Goal: Use online tool/utility

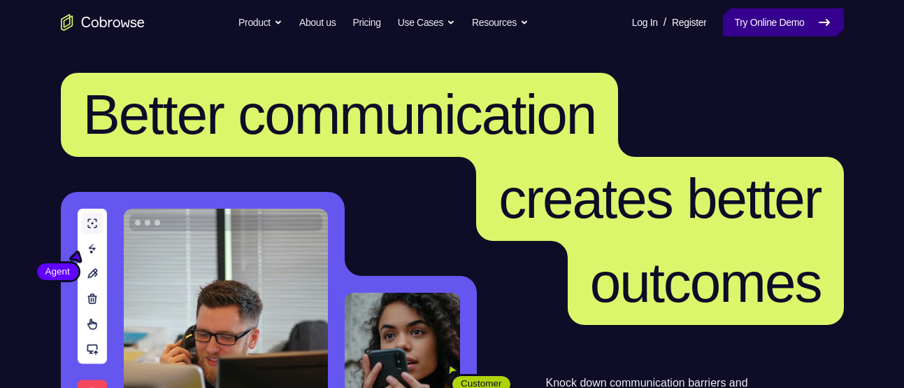
click at [752, 20] on link "Try Online Demo" at bounding box center [783, 22] width 120 height 28
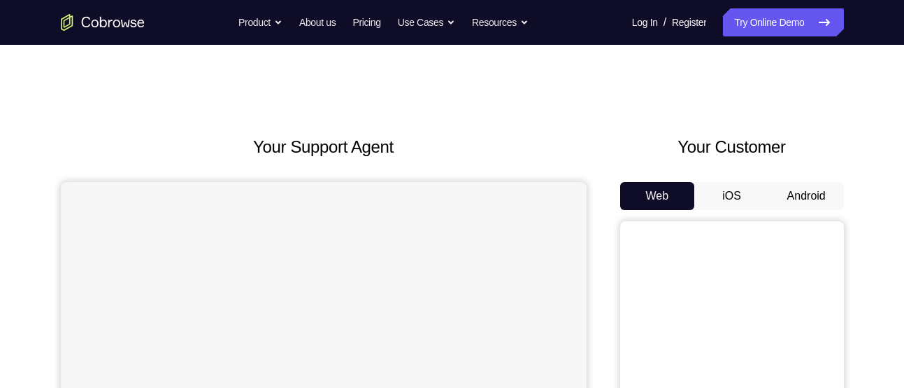
click at [790, 192] on button "Android" at bounding box center [806, 196] width 75 height 28
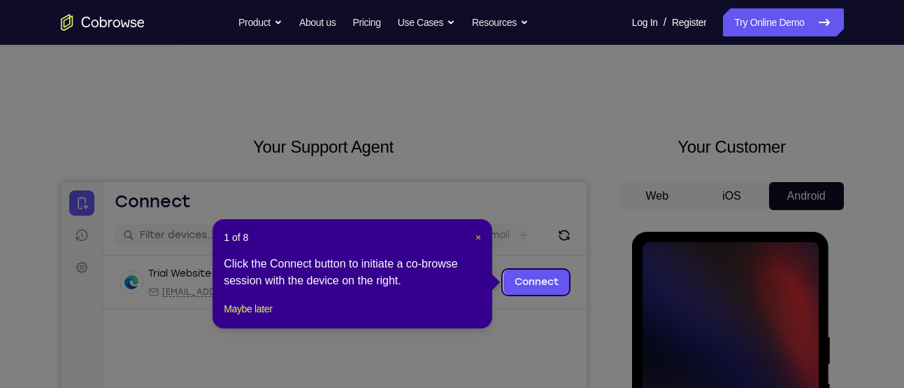
click at [479, 239] on span "×" at bounding box center [479, 237] width 6 height 11
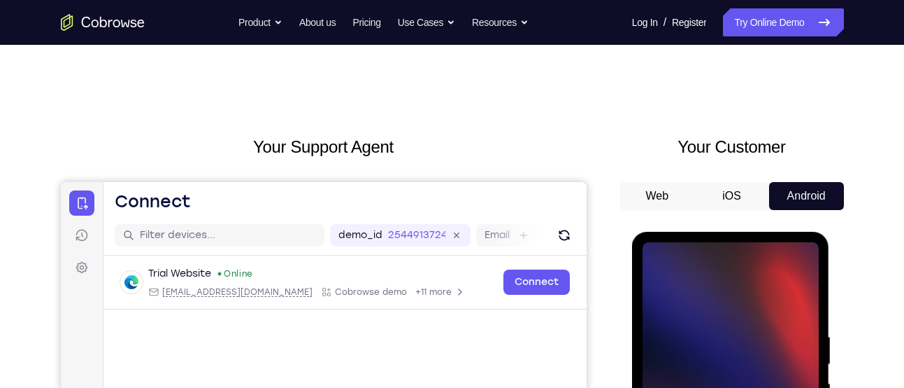
scroll to position [157, 0]
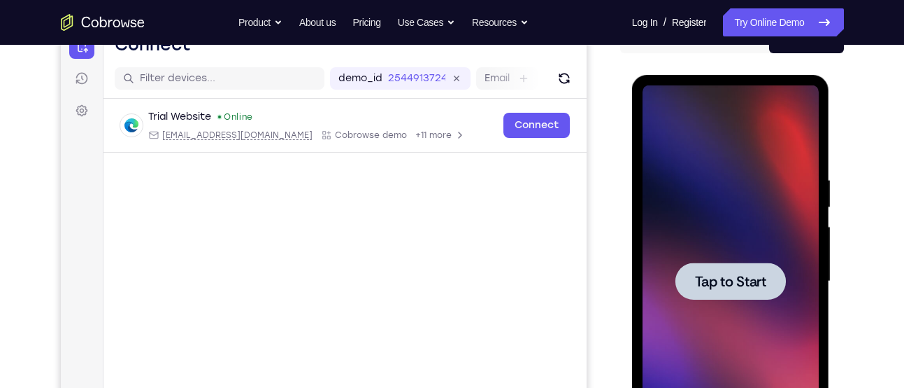
click at [741, 213] on div at bounding box center [731, 281] width 176 height 392
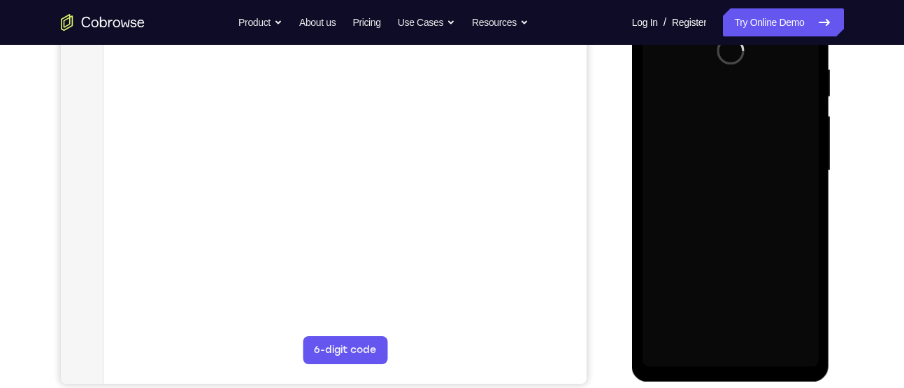
scroll to position [269, 0]
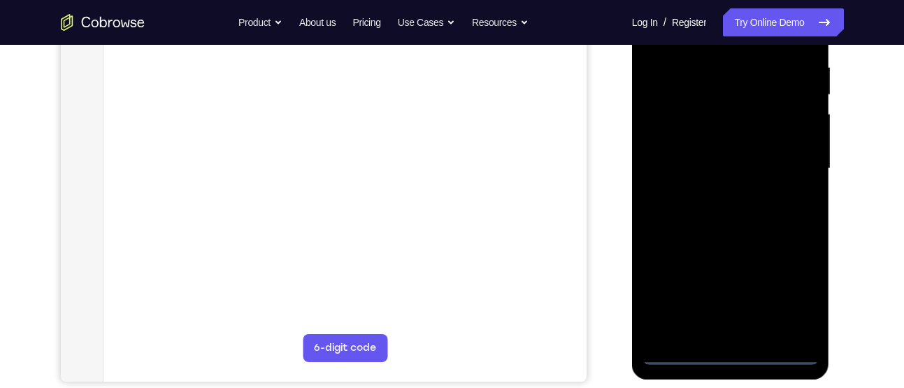
click at [734, 353] on div at bounding box center [731, 169] width 176 height 392
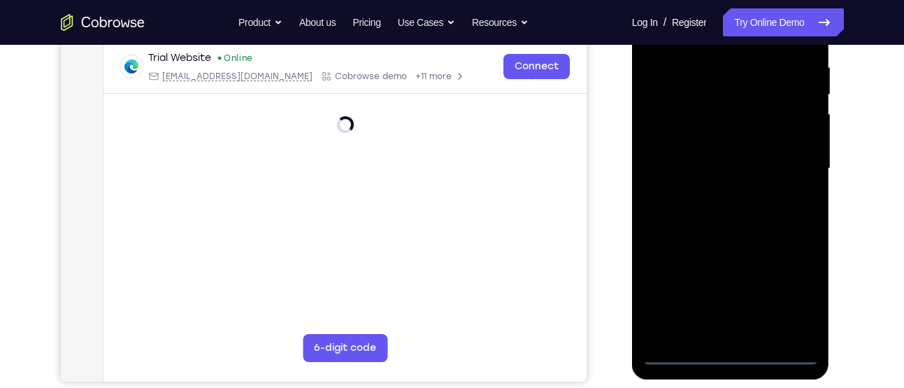
click at [791, 294] on div at bounding box center [731, 169] width 176 height 392
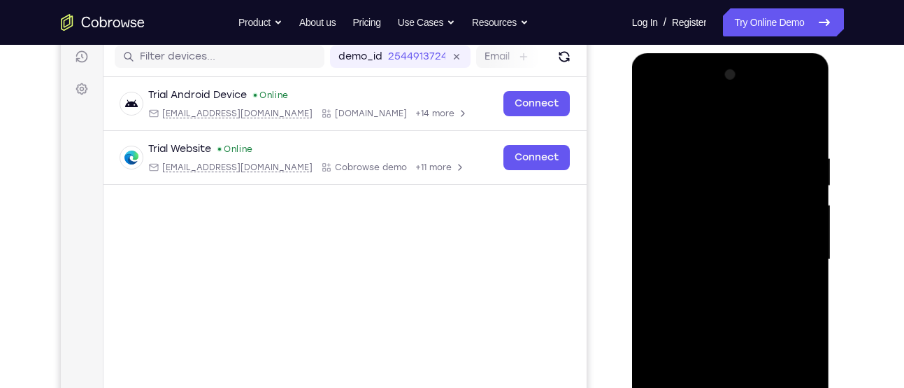
scroll to position [173, 0]
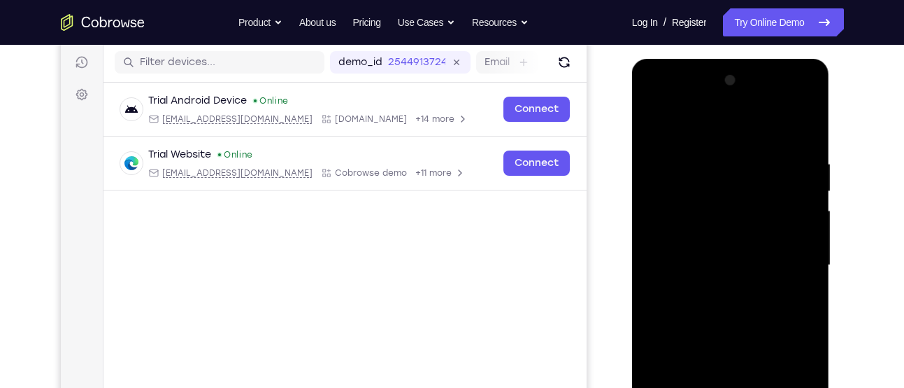
click at [657, 102] on div at bounding box center [731, 265] width 176 height 392
click at [792, 254] on div at bounding box center [731, 265] width 176 height 392
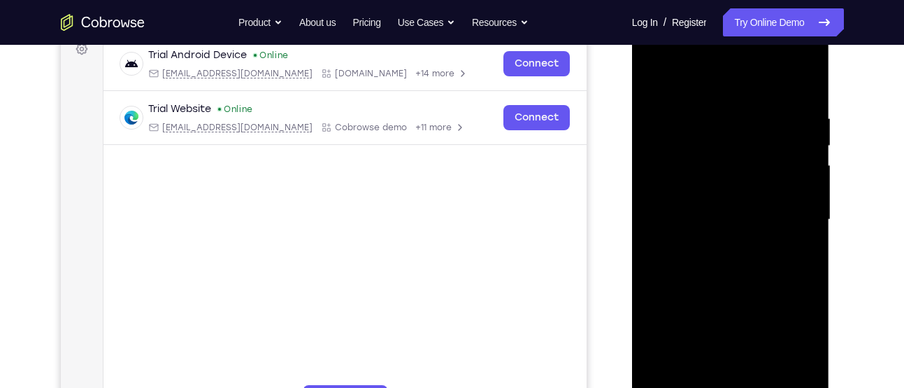
scroll to position [219, 0]
click at [714, 242] on div at bounding box center [731, 219] width 176 height 392
click at [720, 198] on div at bounding box center [731, 219] width 176 height 392
click at [692, 189] on div at bounding box center [731, 219] width 176 height 392
click at [713, 219] on div at bounding box center [731, 219] width 176 height 392
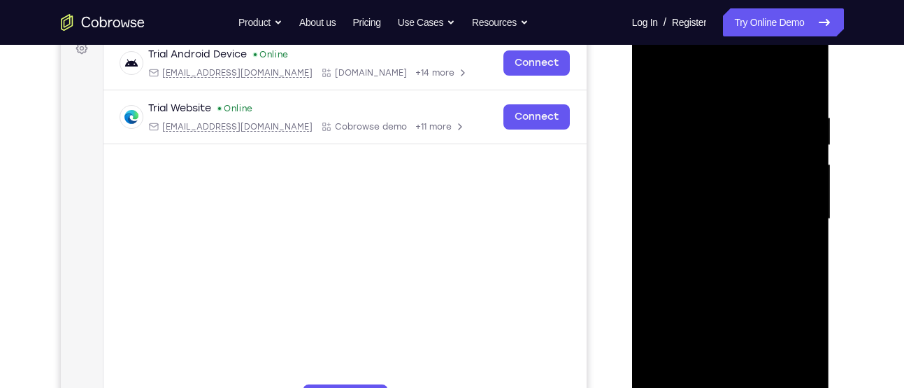
click at [713, 259] on div at bounding box center [731, 219] width 176 height 392
click at [704, 262] on div at bounding box center [731, 219] width 176 height 392
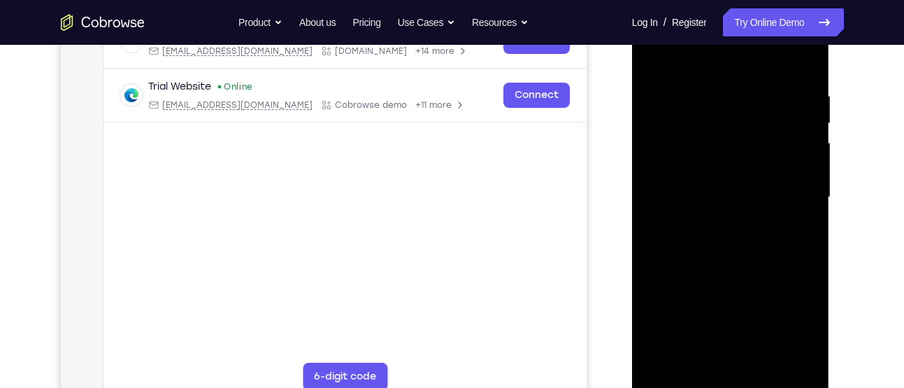
scroll to position [241, 0]
click at [711, 237] on div at bounding box center [731, 197] width 176 height 392
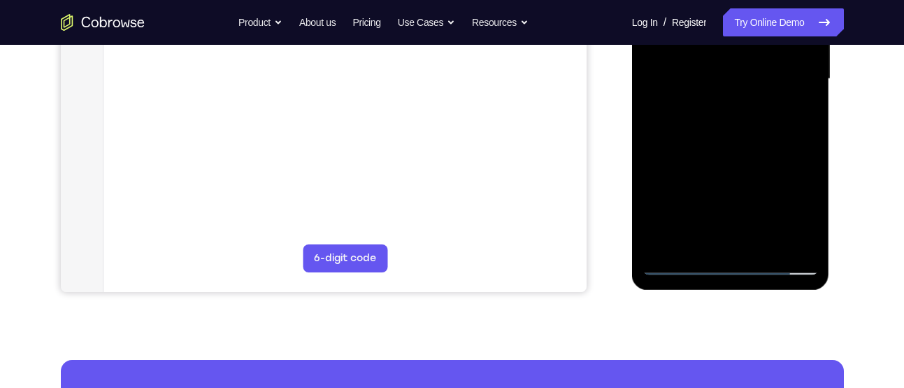
scroll to position [340, 0]
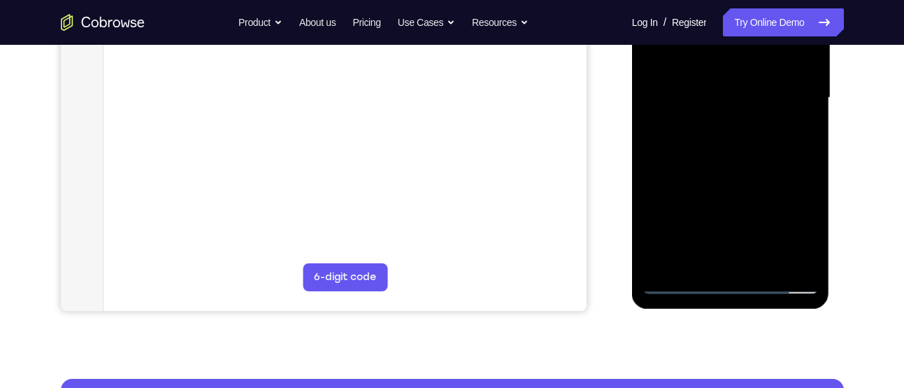
click at [759, 264] on div at bounding box center [731, 98] width 176 height 392
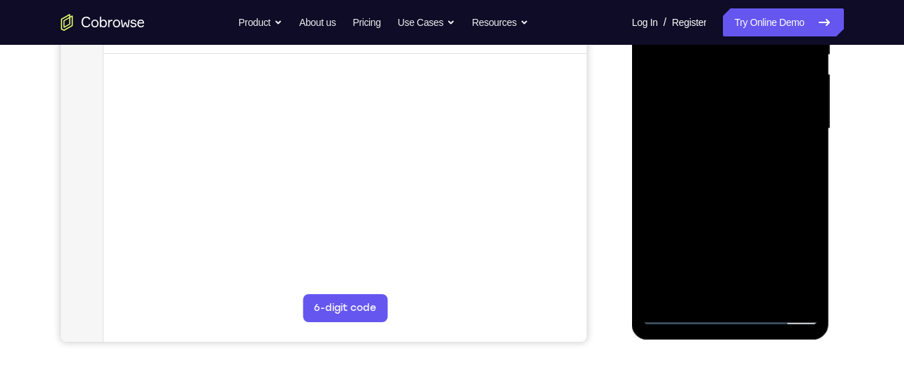
click at [724, 185] on div at bounding box center [731, 129] width 176 height 392
click at [792, 154] on div at bounding box center [731, 129] width 176 height 392
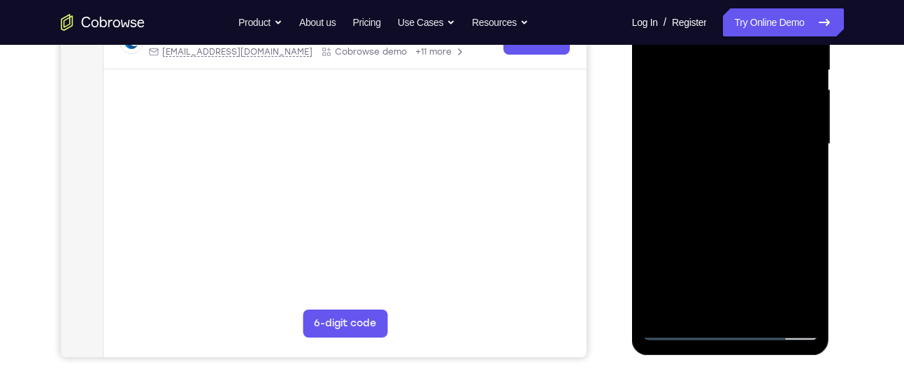
scroll to position [293, 0]
click at [729, 171] on div at bounding box center [731, 145] width 176 height 392
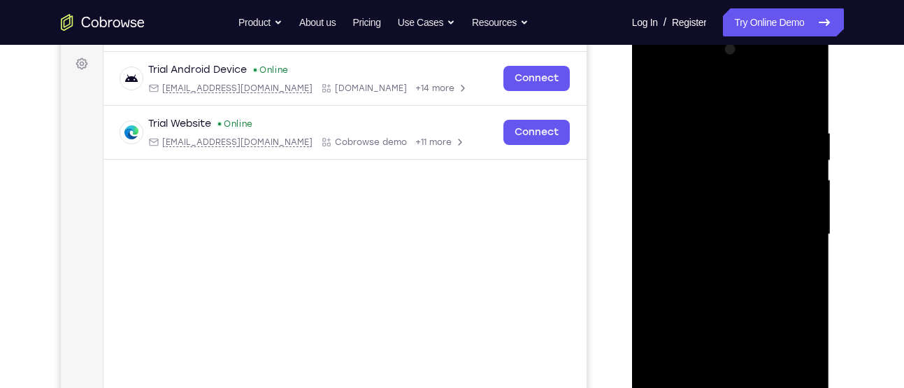
scroll to position [203, 0]
click at [674, 93] on div at bounding box center [731, 235] width 176 height 392
click at [653, 91] on div at bounding box center [731, 235] width 176 height 392
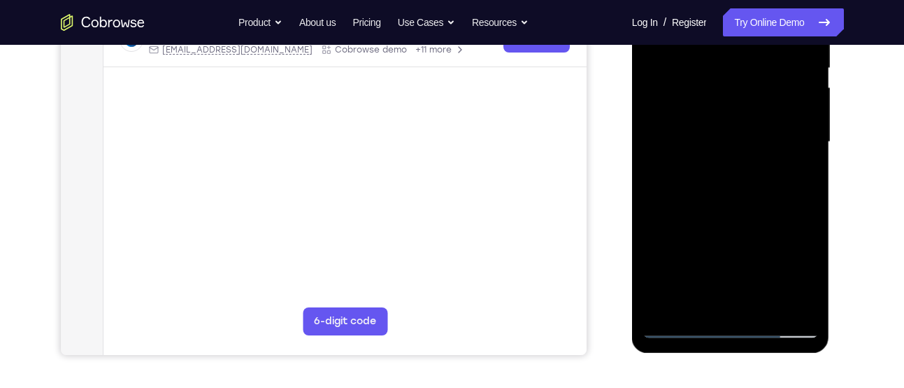
scroll to position [297, 0]
click at [706, 295] on div at bounding box center [731, 141] width 176 height 392
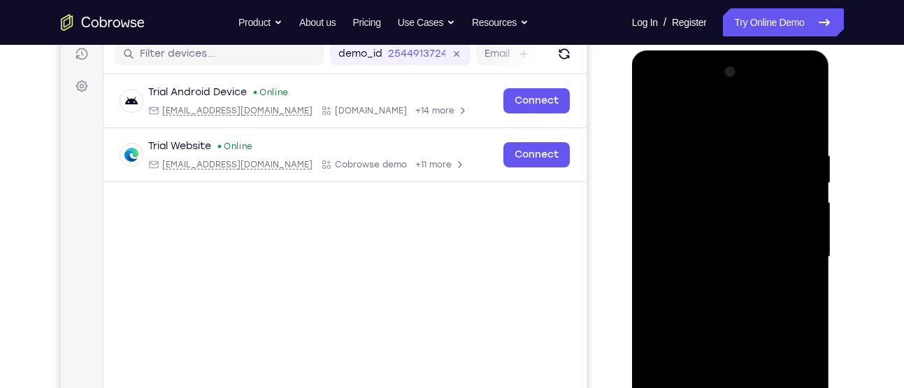
scroll to position [180, 0]
click at [658, 119] on div at bounding box center [731, 258] width 176 height 392
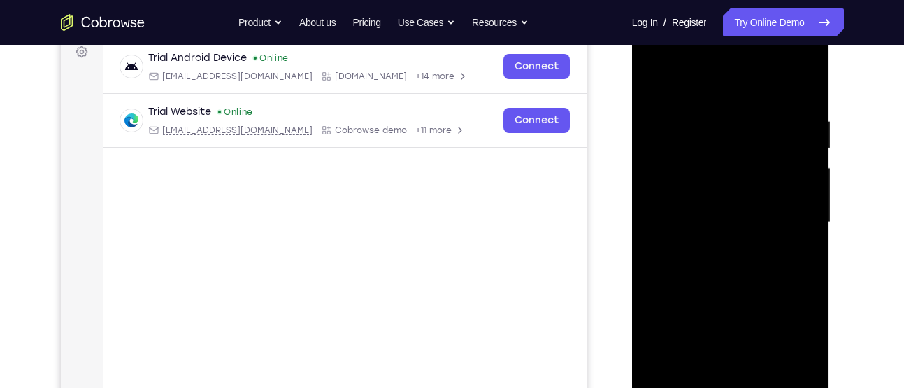
scroll to position [218, 0]
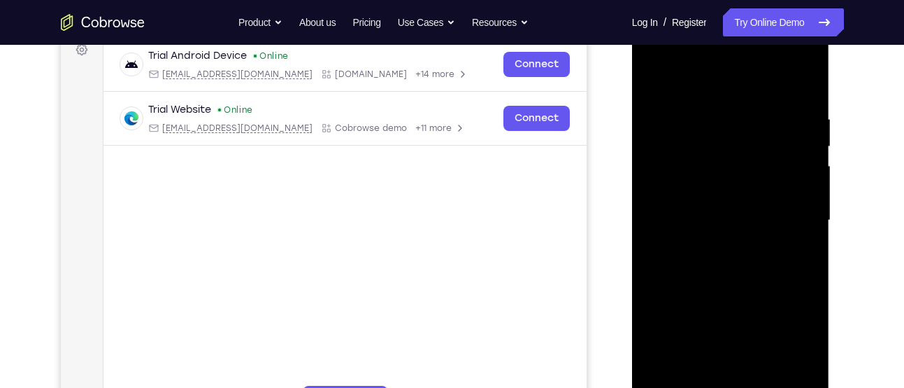
click at [702, 214] on div at bounding box center [731, 220] width 176 height 392
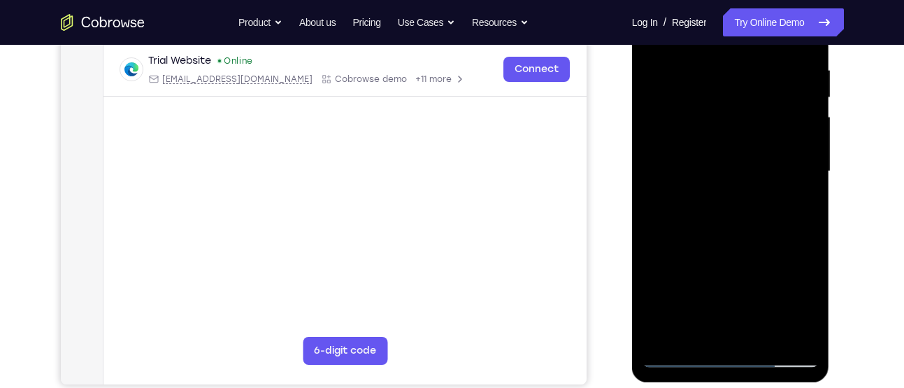
scroll to position [267, 0]
click at [719, 328] on div at bounding box center [731, 171] width 176 height 392
click at [753, 227] on div at bounding box center [731, 171] width 176 height 392
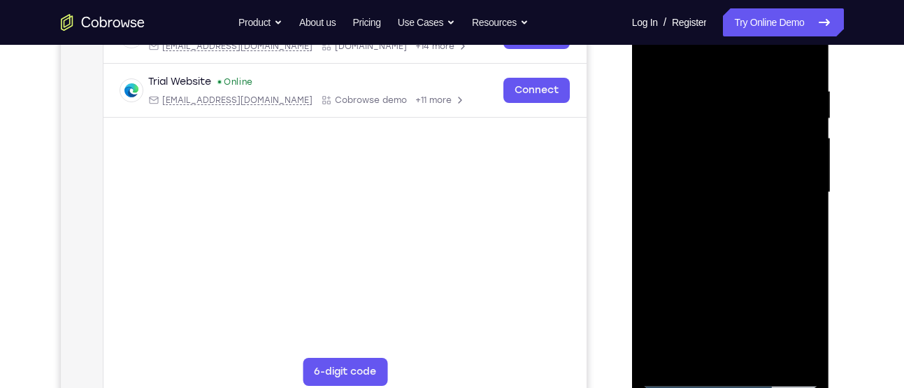
scroll to position [245, 0]
click at [713, 98] on div at bounding box center [731, 193] width 176 height 392
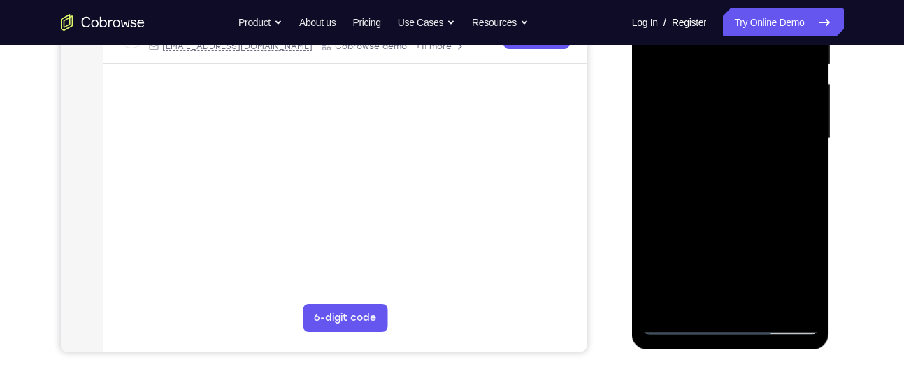
scroll to position [300, 0]
click at [714, 301] on div at bounding box center [731, 138] width 176 height 392
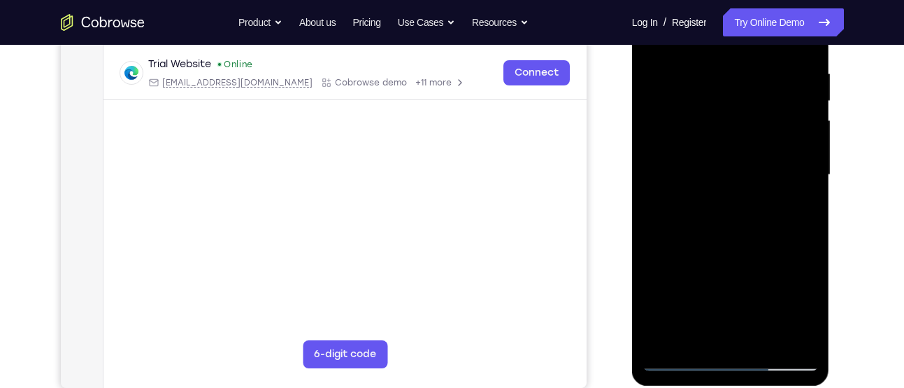
drag, startPoint x: 692, startPoint y: 304, endPoint x: 728, endPoint y: 159, distance: 149.3
click at [728, 159] on div at bounding box center [731, 175] width 176 height 392
drag, startPoint x: 692, startPoint y: 299, endPoint x: 727, endPoint y: 145, distance: 157.8
click at [727, 145] on div at bounding box center [731, 175] width 176 height 392
drag, startPoint x: 684, startPoint y: 309, endPoint x: 734, endPoint y: 193, distance: 126.3
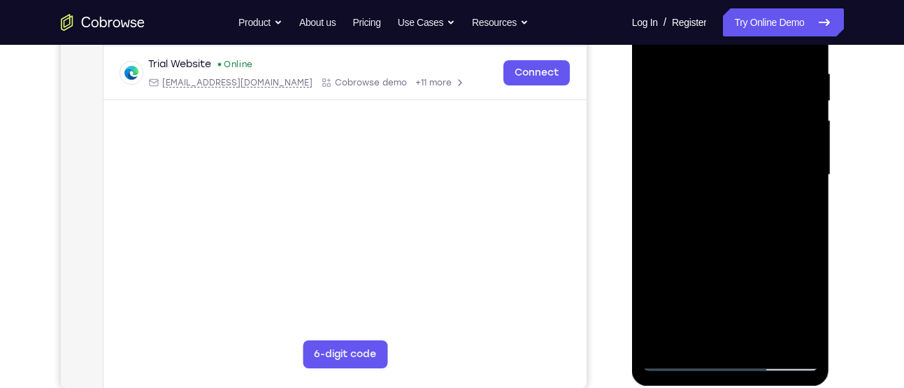
click at [734, 193] on div at bounding box center [731, 175] width 176 height 392
drag, startPoint x: 696, startPoint y: 310, endPoint x: 748, endPoint y: 161, distance: 158.0
click at [748, 161] on div at bounding box center [731, 175] width 176 height 392
drag, startPoint x: 682, startPoint y: 319, endPoint x: 689, endPoint y: 295, distance: 24.8
click at [689, 295] on div at bounding box center [731, 175] width 176 height 392
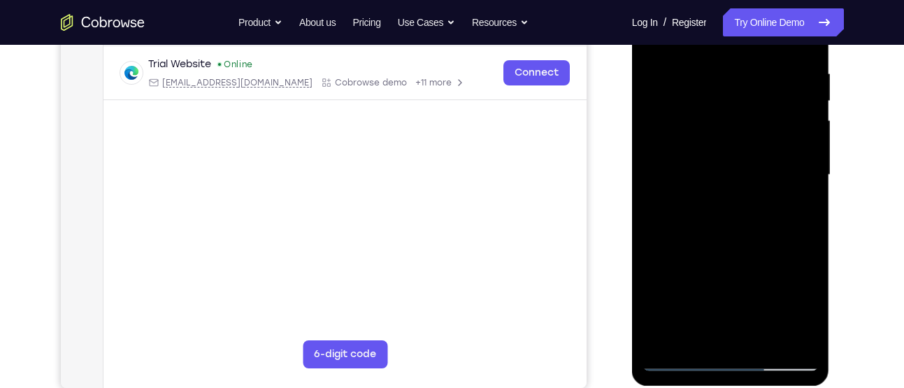
click at [669, 304] on div at bounding box center [731, 175] width 176 height 392
click at [694, 325] on div at bounding box center [731, 175] width 176 height 392
click at [793, 337] on div at bounding box center [731, 175] width 176 height 392
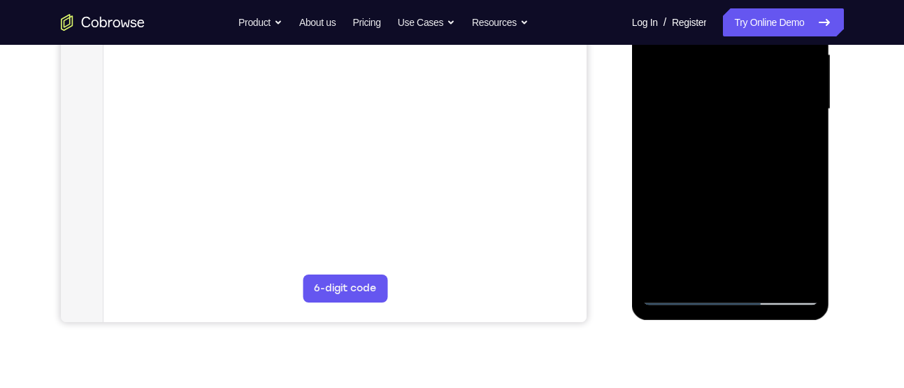
click at [677, 295] on div at bounding box center [731, 109] width 176 height 392
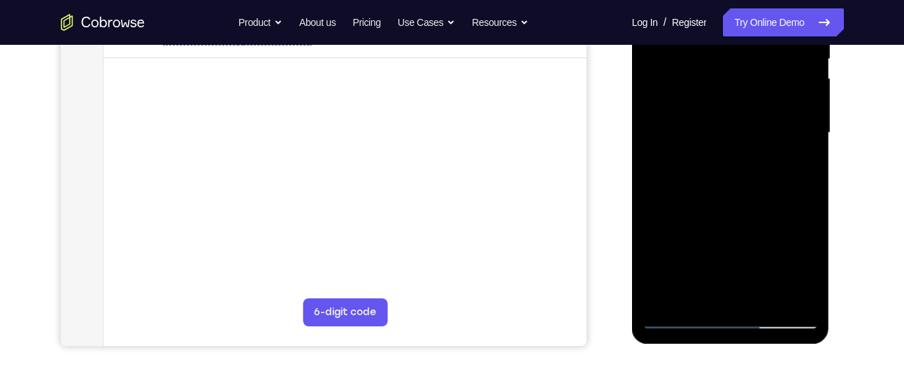
scroll to position [303, 0]
click at [692, 290] on div at bounding box center [731, 135] width 176 height 392
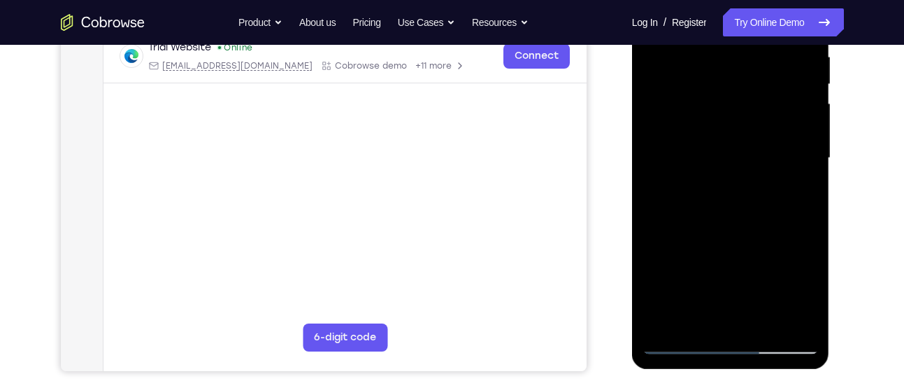
scroll to position [278, 0]
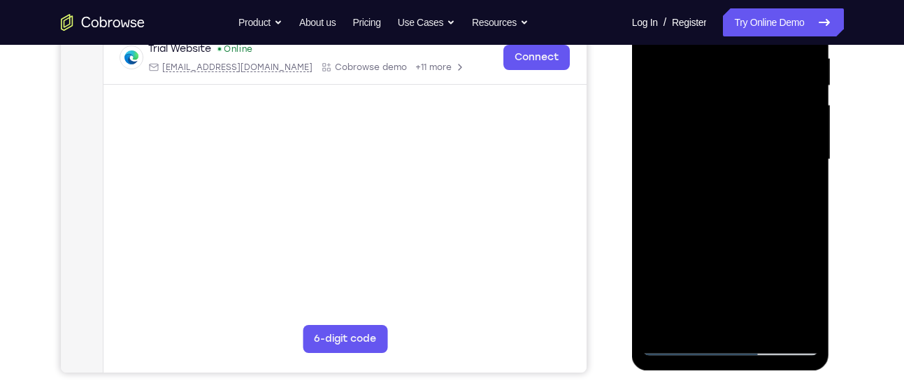
click at [734, 264] on div at bounding box center [731, 160] width 176 height 392
click at [767, 296] on div at bounding box center [731, 160] width 176 height 392
click at [683, 269] on div at bounding box center [731, 160] width 176 height 392
click at [790, 268] on div at bounding box center [731, 160] width 176 height 392
click at [776, 218] on div at bounding box center [731, 160] width 176 height 392
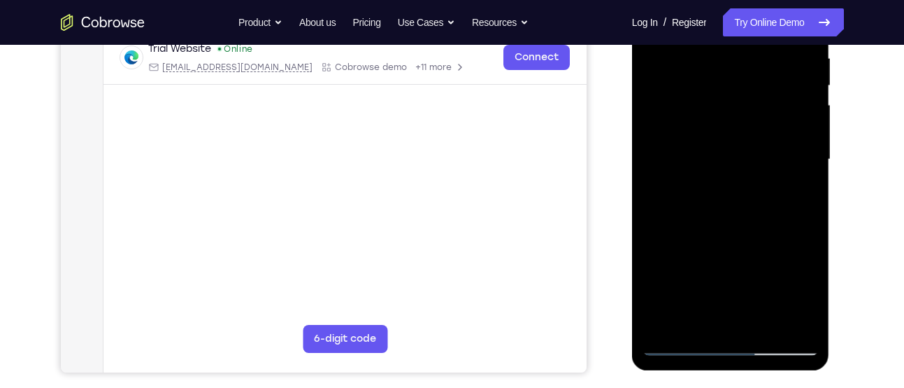
click at [686, 264] on div at bounding box center [731, 160] width 176 height 392
click at [727, 266] on div at bounding box center [731, 160] width 176 height 392
click at [774, 265] on div at bounding box center [731, 160] width 176 height 392
click at [732, 269] on div at bounding box center [731, 160] width 176 height 392
click at [779, 269] on div at bounding box center [731, 160] width 176 height 392
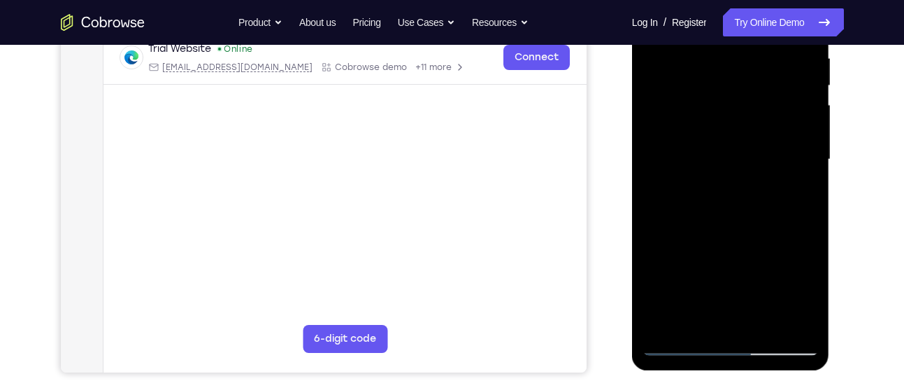
click at [734, 267] on div at bounding box center [731, 160] width 176 height 392
click at [695, 220] on div at bounding box center [731, 160] width 176 height 392
click at [743, 241] on div at bounding box center [731, 160] width 176 height 392
click at [730, 264] on div at bounding box center [731, 160] width 176 height 392
click at [773, 268] on div at bounding box center [731, 160] width 176 height 392
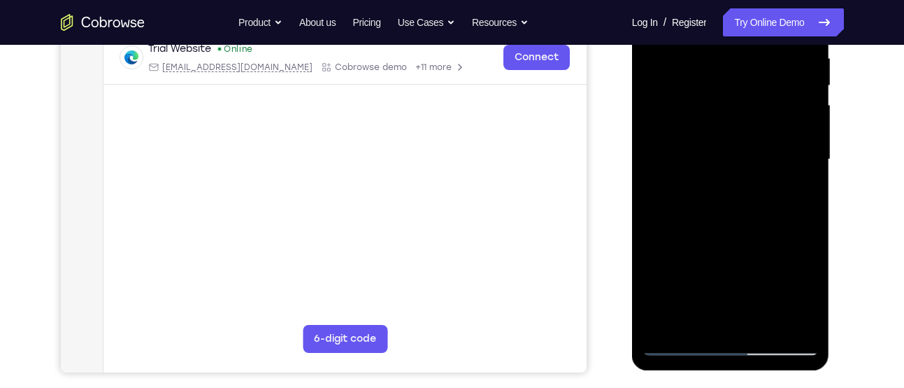
click at [718, 270] on div at bounding box center [731, 160] width 176 height 392
click at [766, 243] on div at bounding box center [731, 160] width 176 height 392
click at [777, 218] on div at bounding box center [731, 160] width 176 height 392
click at [732, 269] on div at bounding box center [731, 160] width 176 height 392
click at [685, 271] on div at bounding box center [731, 160] width 176 height 392
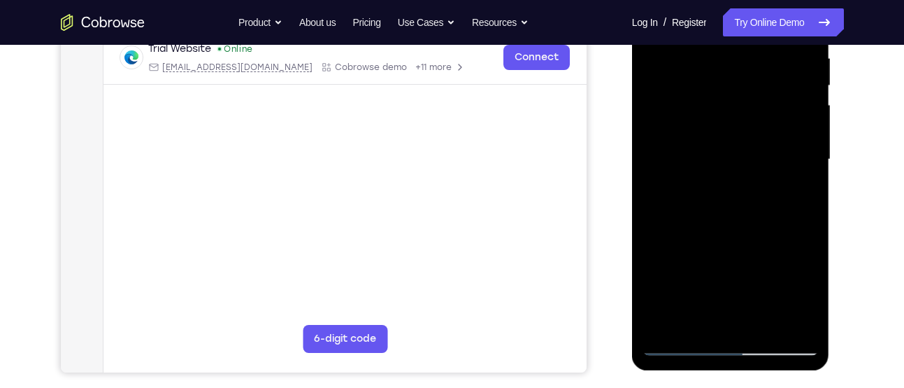
click at [763, 246] on div at bounding box center [731, 160] width 176 height 392
click at [795, 194] on div at bounding box center [731, 160] width 176 height 392
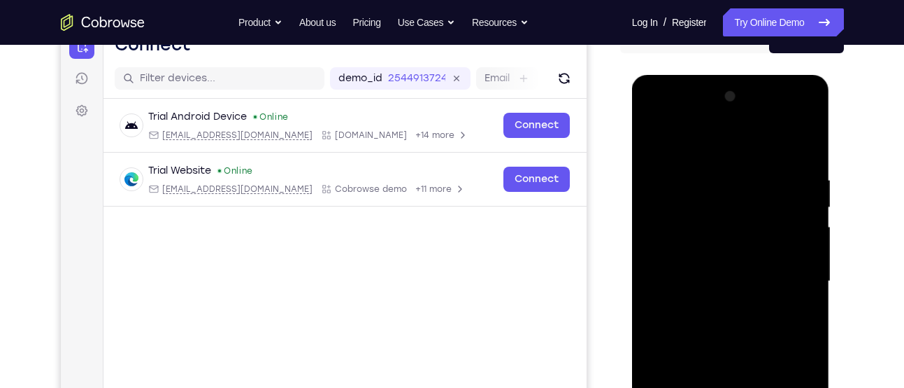
scroll to position [156, 0]
click at [652, 141] on div at bounding box center [731, 282] width 176 height 392
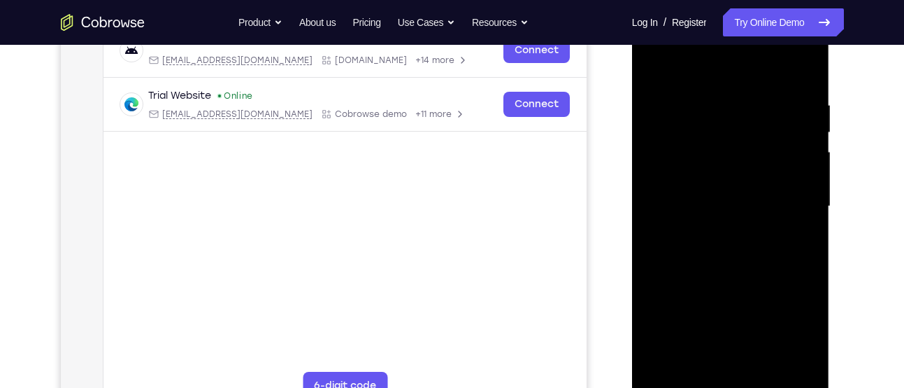
scroll to position [279, 0]
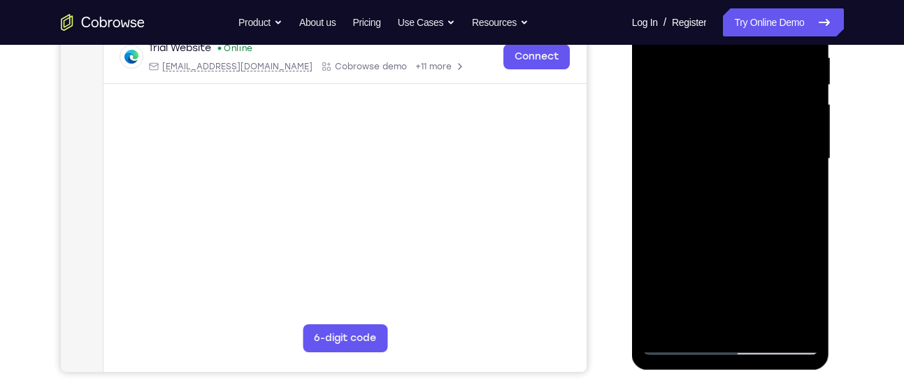
click at [712, 179] on div at bounding box center [731, 159] width 176 height 392
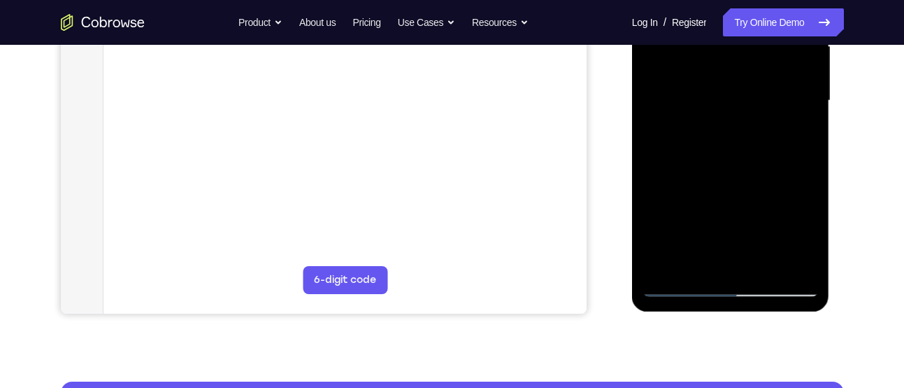
click at [688, 259] on div at bounding box center [731, 101] width 176 height 392
click at [813, 211] on div at bounding box center [731, 101] width 176 height 392
click at [688, 207] on div at bounding box center [731, 101] width 176 height 392
click at [701, 207] on div at bounding box center [731, 101] width 176 height 392
click at [772, 159] on div at bounding box center [731, 101] width 176 height 392
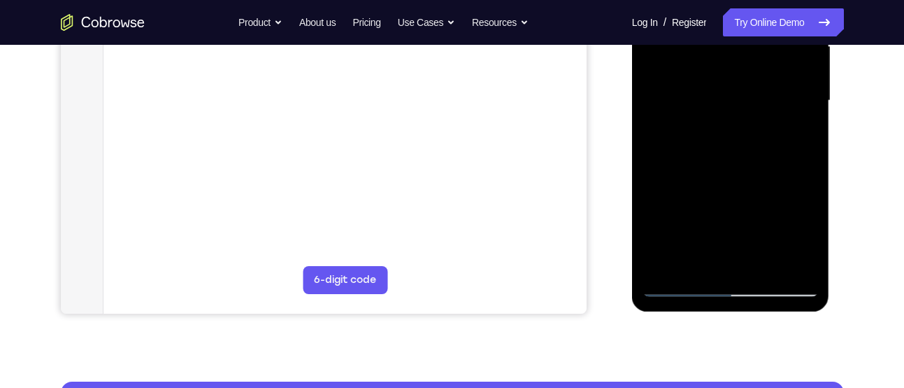
click at [776, 184] on div at bounding box center [731, 101] width 176 height 392
click at [716, 211] on div at bounding box center [731, 101] width 176 height 392
click at [684, 210] on div at bounding box center [731, 101] width 176 height 392
click at [760, 211] on div at bounding box center [731, 101] width 176 height 392
click at [737, 159] on div at bounding box center [731, 101] width 176 height 392
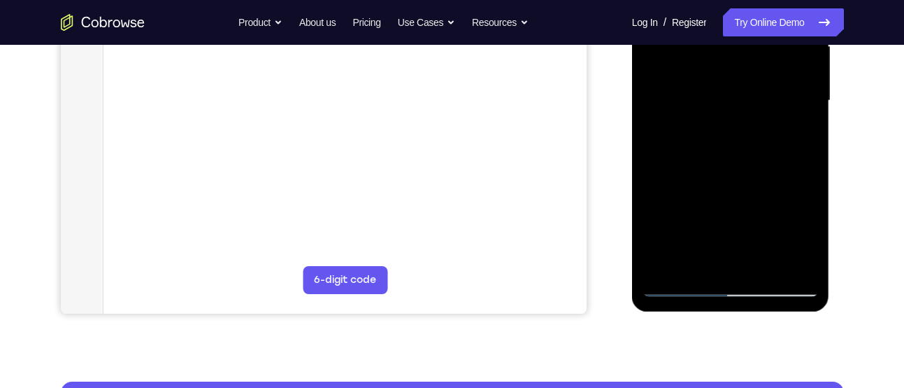
click at [795, 209] on div at bounding box center [731, 101] width 176 height 392
click at [791, 234] on div at bounding box center [731, 101] width 176 height 392
click at [730, 208] on div at bounding box center [731, 101] width 176 height 392
click at [779, 159] on div at bounding box center [731, 101] width 176 height 392
click at [798, 135] on div at bounding box center [731, 101] width 176 height 392
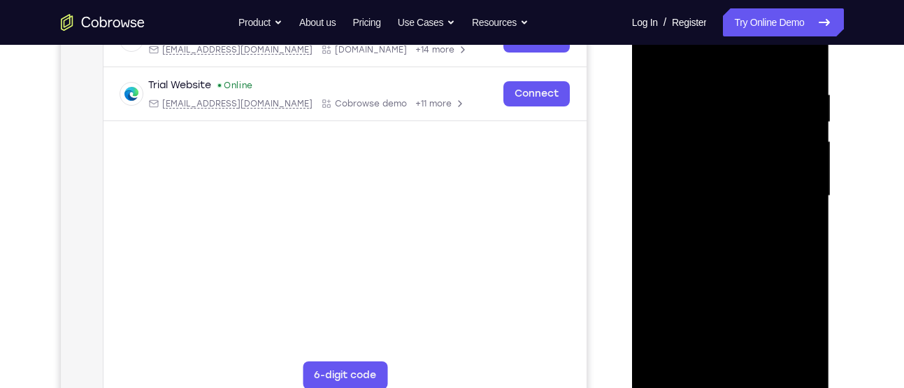
scroll to position [220, 0]
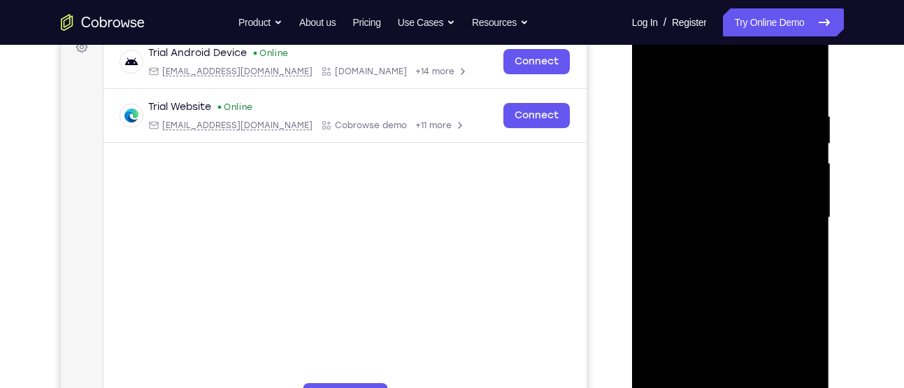
click at [659, 79] on div at bounding box center [731, 218] width 176 height 392
click at [713, 179] on div at bounding box center [731, 218] width 176 height 392
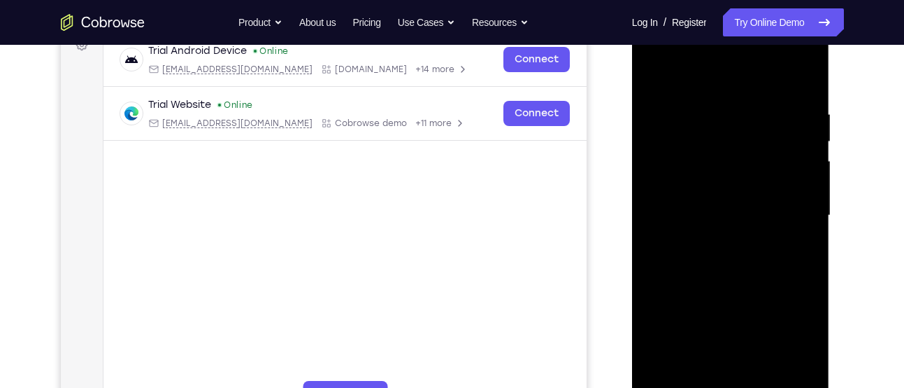
scroll to position [222, 0]
click at [653, 76] on div at bounding box center [731, 216] width 176 height 392
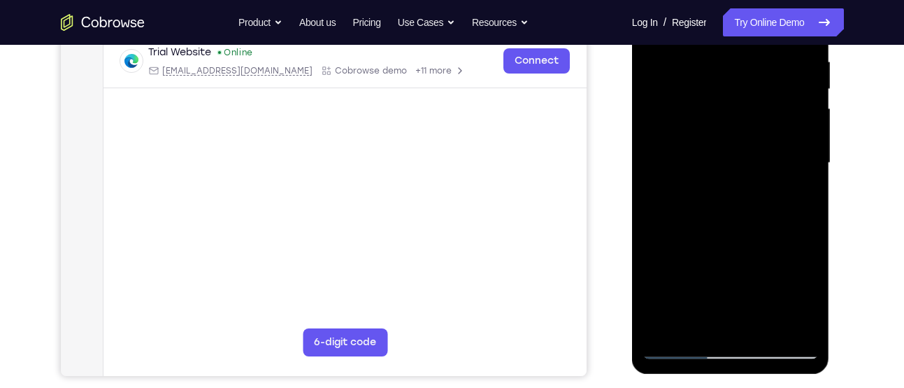
scroll to position [278, 0]
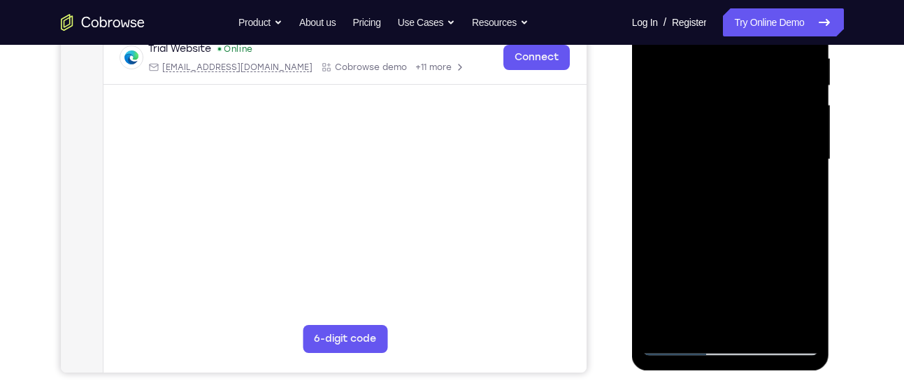
click at [704, 276] on div at bounding box center [731, 160] width 176 height 392
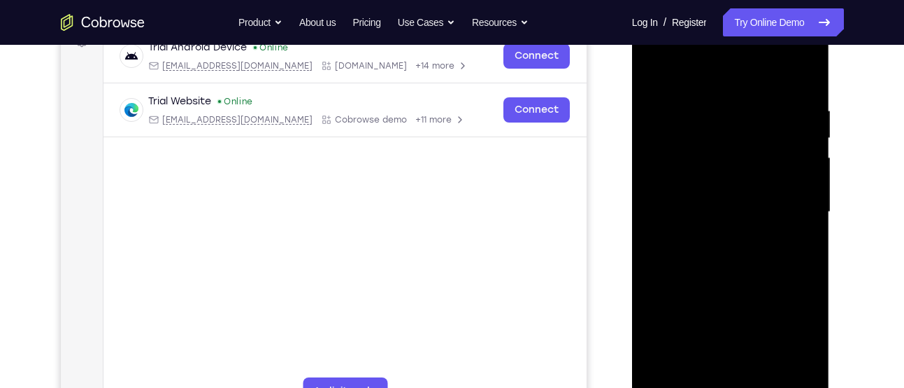
scroll to position [225, 0]
click at [657, 74] on div at bounding box center [731, 213] width 176 height 392
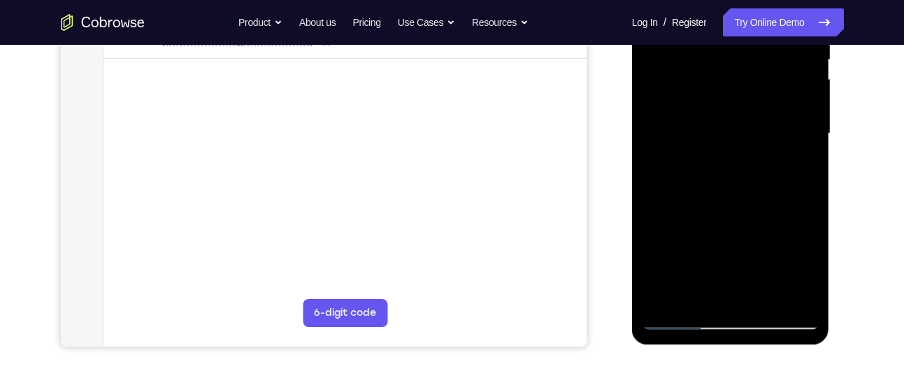
scroll to position [211, 0]
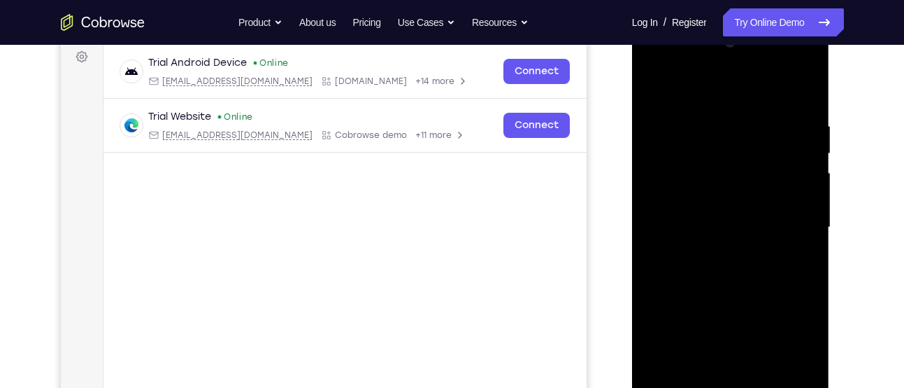
click at [662, 84] on div at bounding box center [731, 227] width 176 height 392
click at [812, 83] on div at bounding box center [731, 227] width 176 height 392
click at [805, 82] on div at bounding box center [731, 227] width 176 height 392
click at [656, 81] on div at bounding box center [731, 227] width 176 height 392
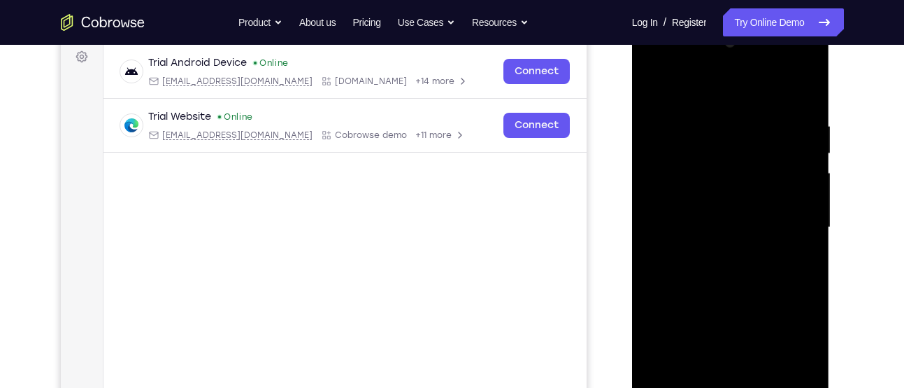
click at [704, 106] on div at bounding box center [731, 227] width 176 height 392
click at [795, 212] on div at bounding box center [731, 227] width 176 height 392
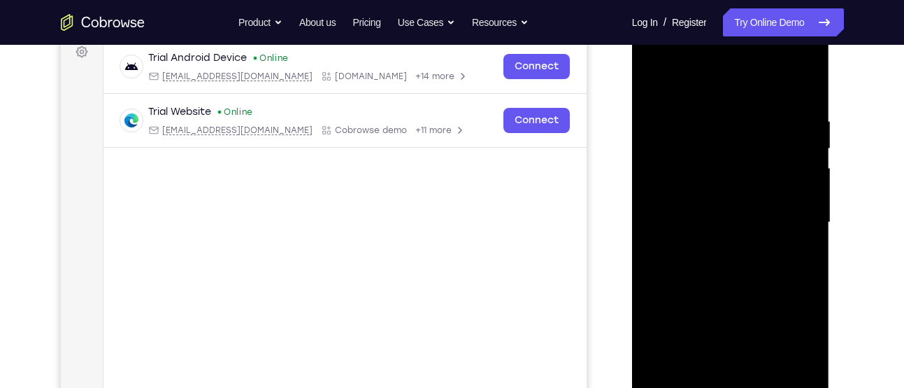
scroll to position [215, 0]
click at [797, 192] on div at bounding box center [731, 223] width 176 height 392
click at [800, 159] on div at bounding box center [731, 223] width 176 height 392
click at [804, 84] on div at bounding box center [731, 223] width 176 height 392
drag, startPoint x: 698, startPoint y: 264, endPoint x: 737, endPoint y: 162, distance: 109.1
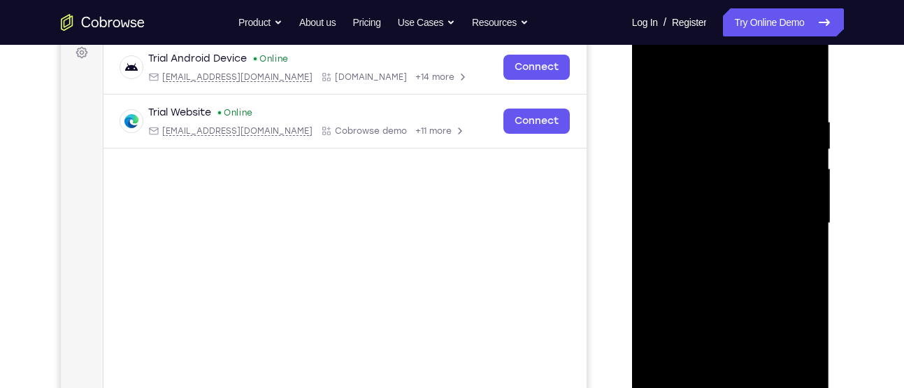
click at [737, 162] on div at bounding box center [731, 223] width 176 height 392
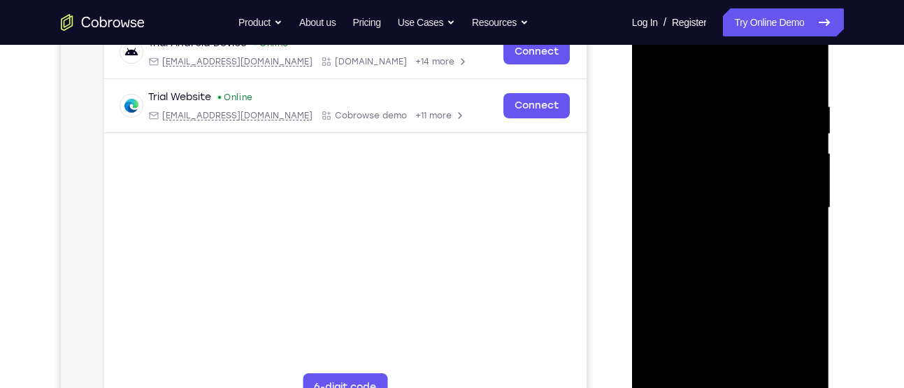
scroll to position [233, 0]
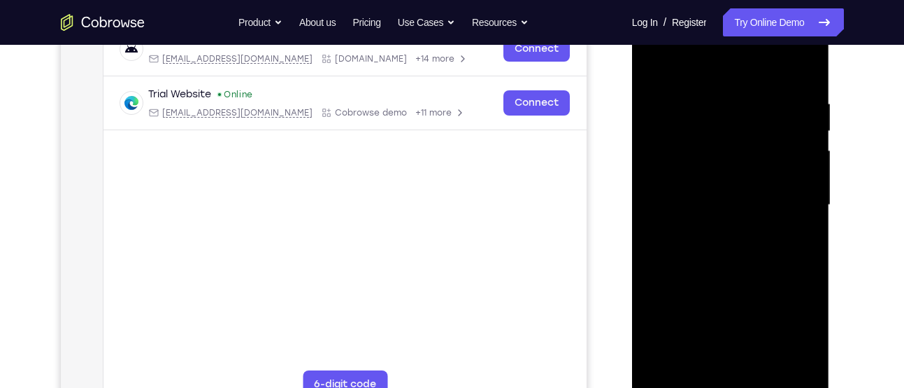
click at [653, 299] on div at bounding box center [731, 205] width 176 height 392
click at [809, 165] on div at bounding box center [731, 205] width 176 height 392
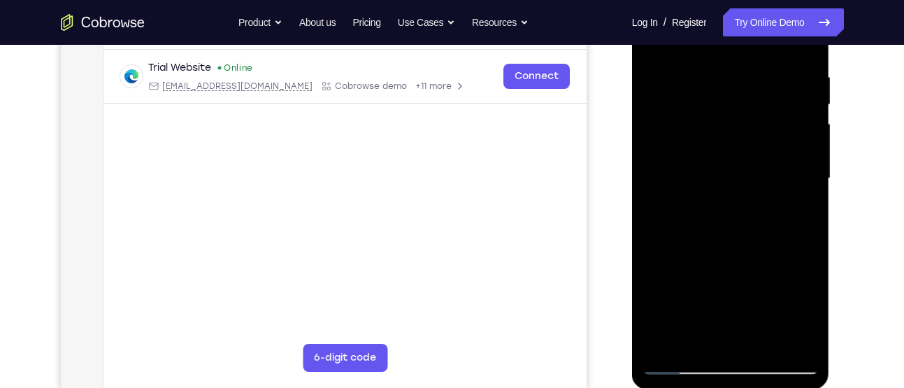
scroll to position [260, 0]
drag, startPoint x: 729, startPoint y: 302, endPoint x: 785, endPoint y: 76, distance: 232.8
click at [785, 76] on div at bounding box center [731, 178] width 176 height 392
drag, startPoint x: 747, startPoint y: 265, endPoint x: 795, endPoint y: 114, distance: 158.6
click at [795, 114] on div at bounding box center [731, 178] width 176 height 392
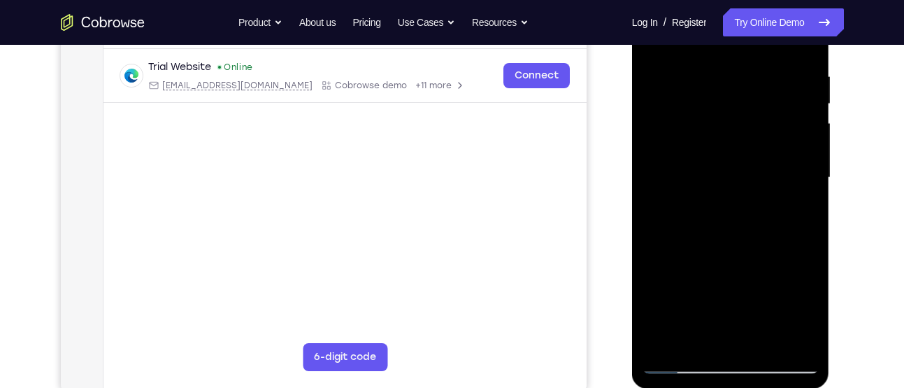
drag, startPoint x: 727, startPoint y: 292, endPoint x: 788, endPoint y: 90, distance: 211.1
click at [788, 90] on div at bounding box center [731, 178] width 176 height 392
drag, startPoint x: 717, startPoint y: 310, endPoint x: 776, endPoint y: 111, distance: 207.4
click at [776, 111] on div at bounding box center [731, 178] width 176 height 392
drag, startPoint x: 724, startPoint y: 292, endPoint x: 800, endPoint y: 110, distance: 197.8
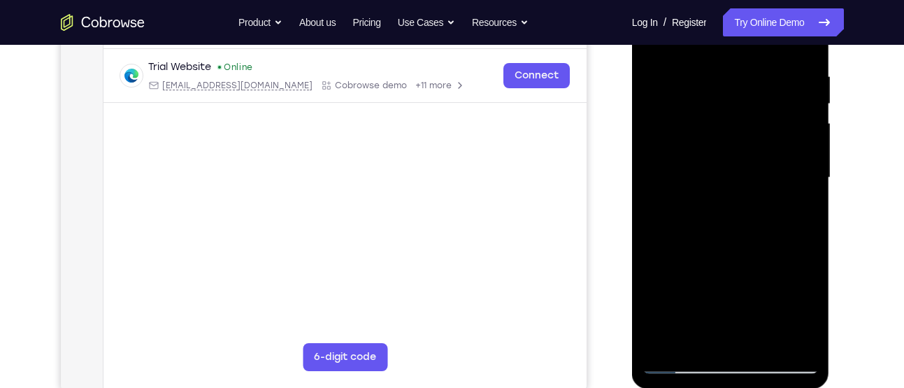
click at [800, 110] on div at bounding box center [731, 178] width 176 height 392
drag, startPoint x: 732, startPoint y: 278, endPoint x: 793, endPoint y: 81, distance: 206.0
click at [793, 81] on div at bounding box center [731, 178] width 176 height 392
click at [797, 343] on div at bounding box center [731, 178] width 176 height 392
click at [688, 148] on div at bounding box center [731, 178] width 176 height 392
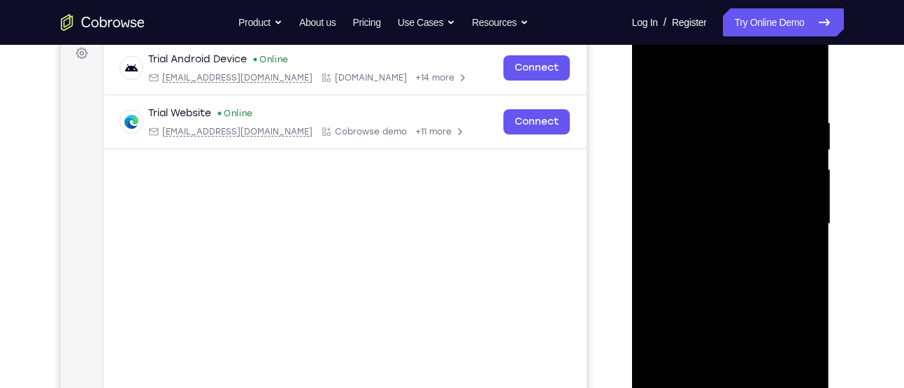
scroll to position [213, 0]
drag, startPoint x: 723, startPoint y: 277, endPoint x: 728, endPoint y: 339, distance: 61.8
click at [728, 339] on div at bounding box center [731, 225] width 176 height 392
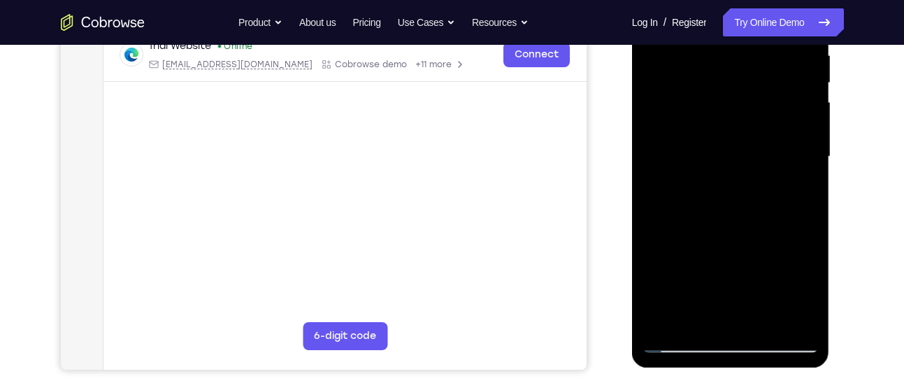
scroll to position [282, 0]
click at [664, 318] on div at bounding box center [731, 156] width 176 height 392
click at [662, 315] on div at bounding box center [731, 156] width 176 height 392
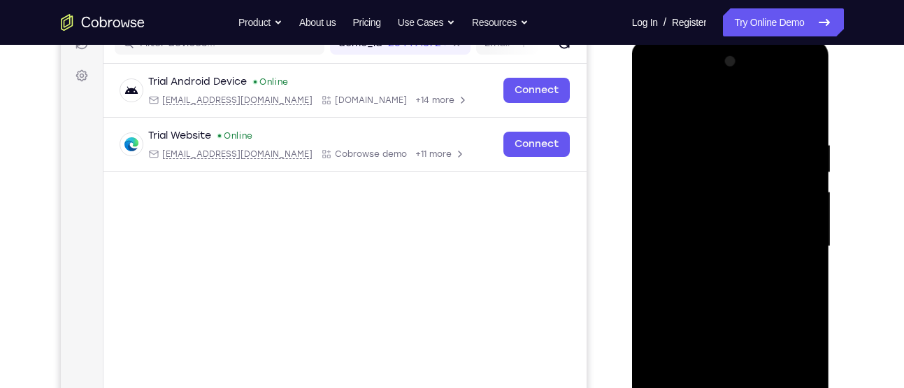
click at [753, 135] on div at bounding box center [731, 246] width 176 height 392
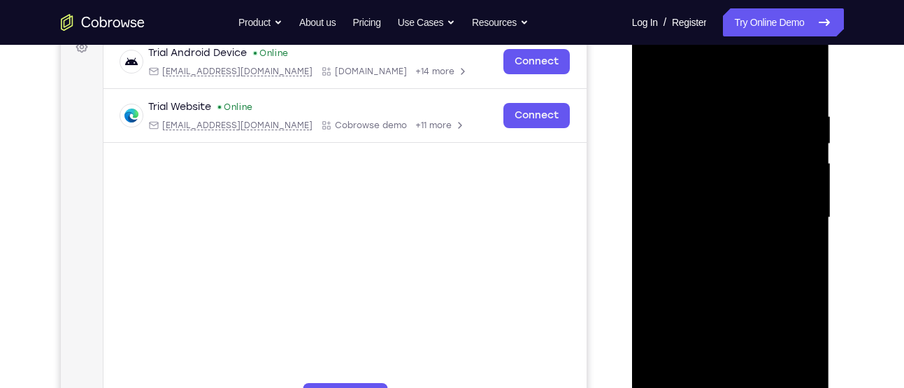
click at [795, 212] on div at bounding box center [731, 218] width 176 height 392
click at [661, 201] on div at bounding box center [731, 218] width 176 height 392
click at [659, 79] on div at bounding box center [731, 218] width 176 height 392
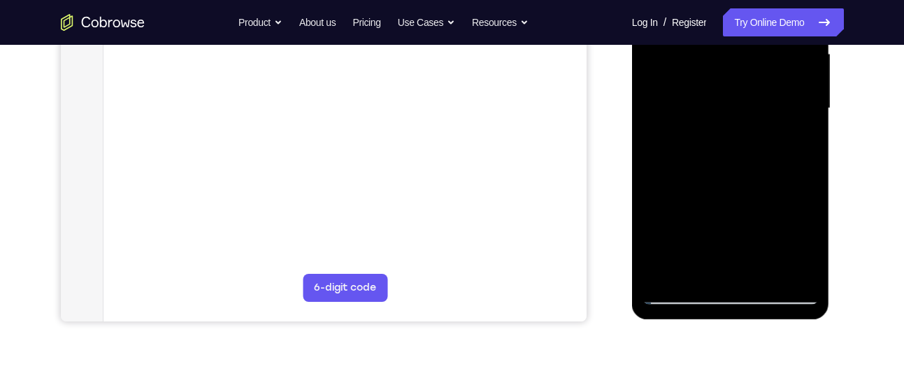
scroll to position [330, 0]
drag, startPoint x: 749, startPoint y: 227, endPoint x: 793, endPoint y: 91, distance: 142.7
click at [793, 91] on div at bounding box center [731, 108] width 176 height 392
drag, startPoint x: 723, startPoint y: 243, endPoint x: 798, endPoint y: 107, distance: 155.9
click at [798, 107] on div at bounding box center [731, 108] width 176 height 392
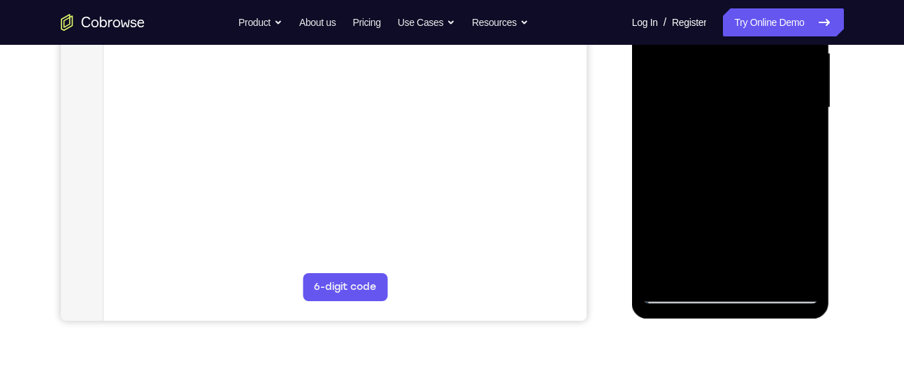
drag, startPoint x: 716, startPoint y: 212, endPoint x: 793, endPoint y: 87, distance: 146.7
click at [793, 87] on div at bounding box center [731, 108] width 176 height 392
drag, startPoint x: 702, startPoint y: 213, endPoint x: 776, endPoint y: 104, distance: 131.9
click at [776, 104] on div at bounding box center [731, 108] width 176 height 392
drag, startPoint x: 718, startPoint y: 220, endPoint x: 808, endPoint y: 50, distance: 192.1
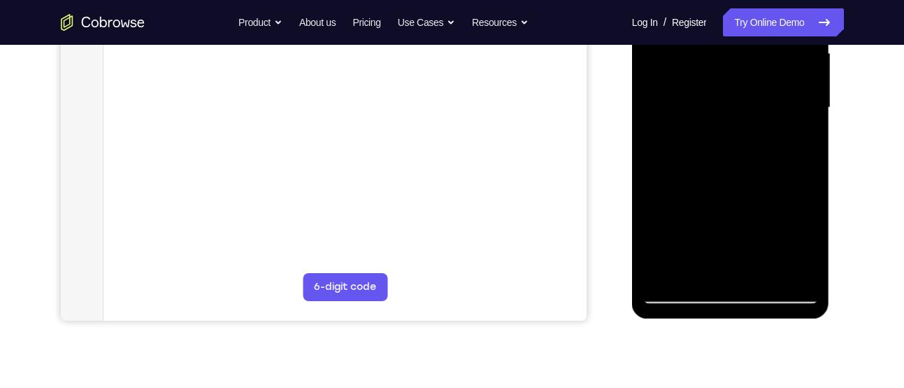
click at [808, 50] on div at bounding box center [731, 108] width 176 height 392
drag, startPoint x: 709, startPoint y: 201, endPoint x: 717, endPoint y: 223, distance: 23.3
click at [717, 223] on div at bounding box center [731, 108] width 176 height 392
drag, startPoint x: 744, startPoint y: 104, endPoint x: 741, endPoint y: 213, distance: 109.9
click at [741, 213] on div at bounding box center [731, 108] width 176 height 392
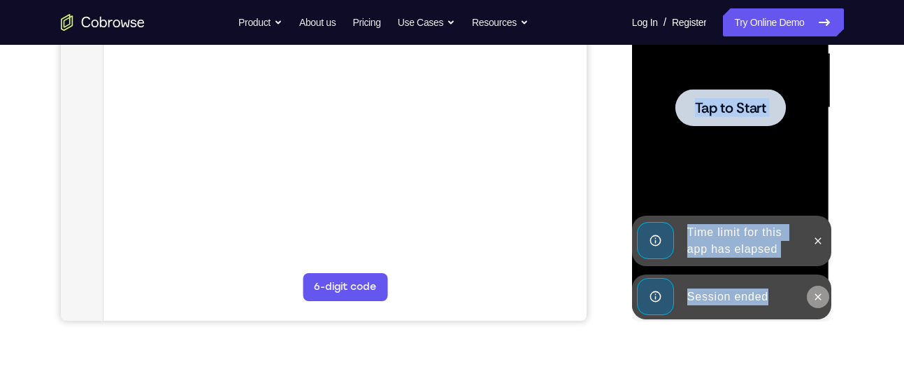
drag, startPoint x: 748, startPoint y: 95, endPoint x: 813, endPoint y: 294, distance: 209.2
click at [813, 294] on div "Online web based iOS Simulators and Android Emulators. Run iPhone, iPad, Mobile…" at bounding box center [731, 111] width 199 height 420
click at [813, 294] on icon at bounding box center [818, 296] width 11 height 11
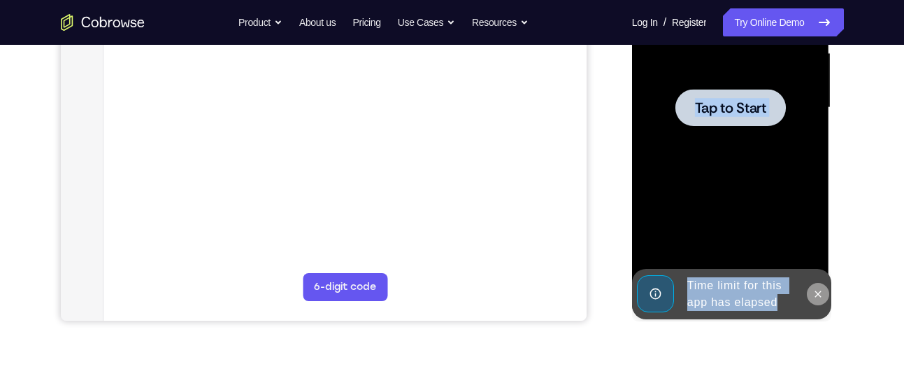
click at [815, 294] on icon at bounding box center [818, 293] width 11 height 11
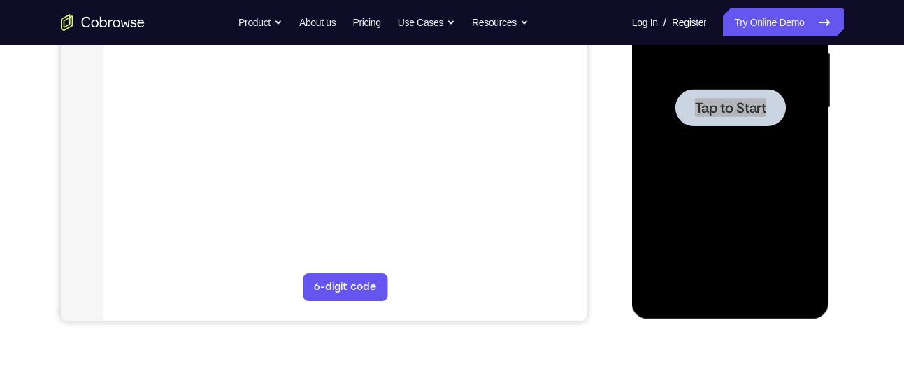
click at [603, 212] on div "Your Support Agent Your Customer Web iOS Android" at bounding box center [452, 62] width 783 height 517
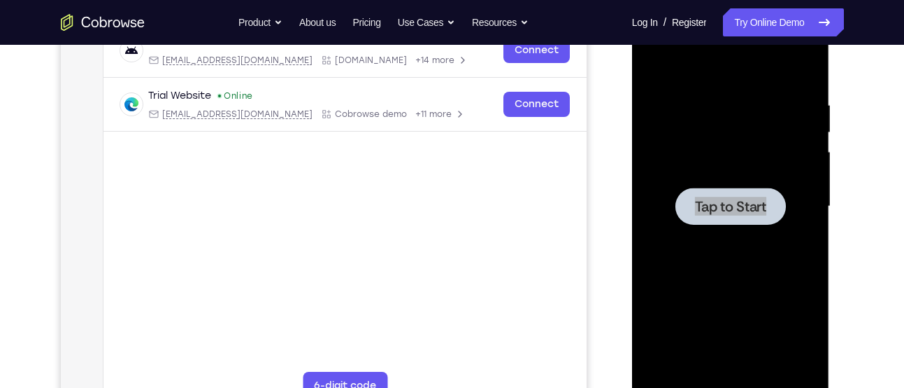
scroll to position [228, 0]
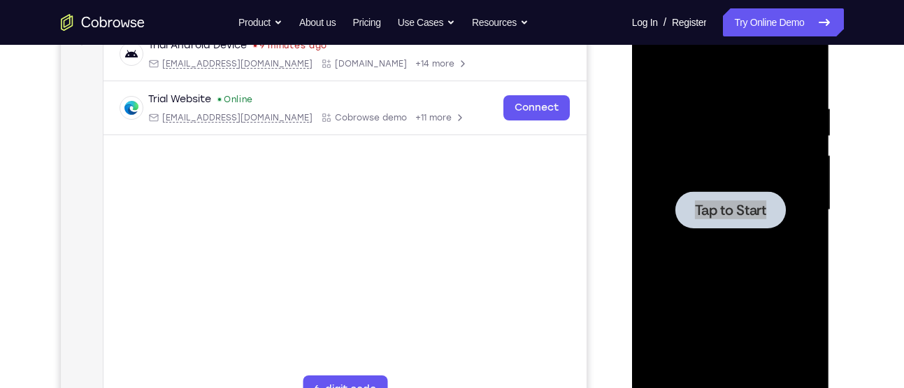
click at [613, 194] on div "Your Support Agent Your Customer Web iOS Android" at bounding box center [452, 164] width 783 height 517
